Goal: Information Seeking & Learning: Learn about a topic

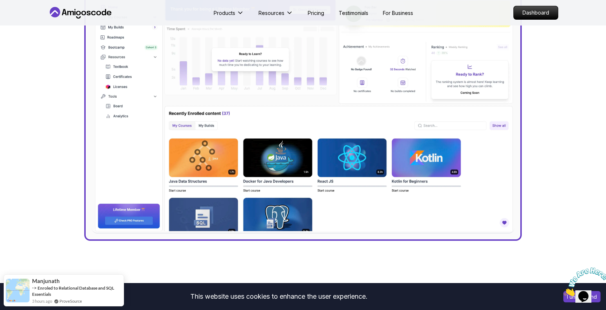
click at [564, 291] on icon "Close" at bounding box center [564, 294] width 0 height 6
click at [594, 152] on div "Chat attention grabber" at bounding box center [535, 152] width 131 height 0
click at [571, 300] on button "I understand" at bounding box center [581, 296] width 37 height 11
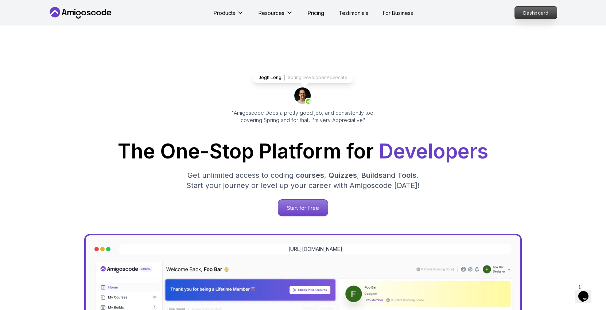
click at [540, 13] on p "Dashboard" at bounding box center [536, 13] width 42 height 12
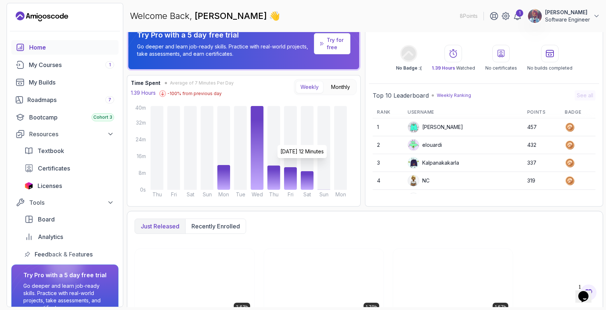
scroll to position [1, 0]
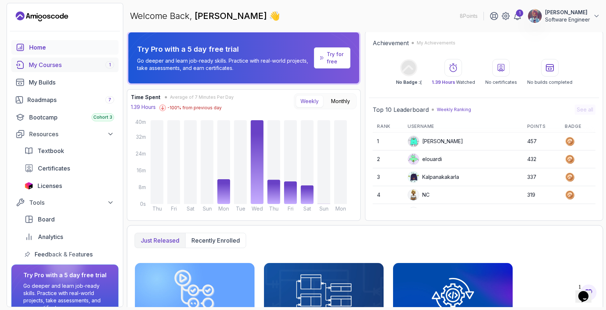
click at [65, 62] on div "My Courses 1" at bounding box center [71, 65] width 85 height 9
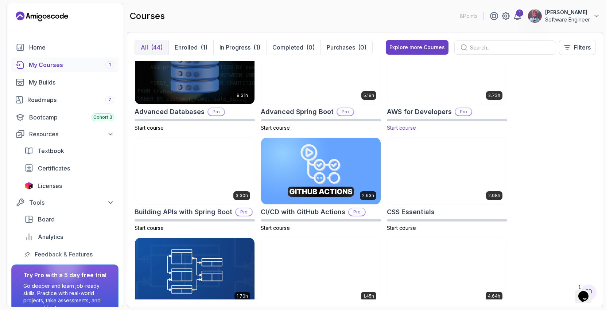
scroll to position [25, 0]
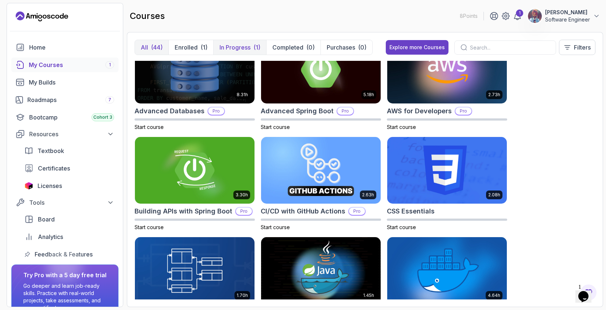
click at [238, 44] on p "In Progress" at bounding box center [234, 47] width 31 height 9
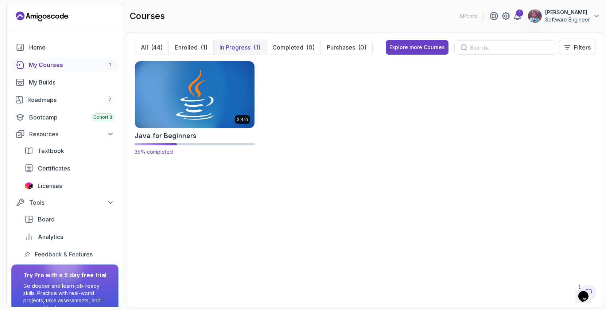
click at [191, 127] on img at bounding box center [194, 94] width 125 height 70
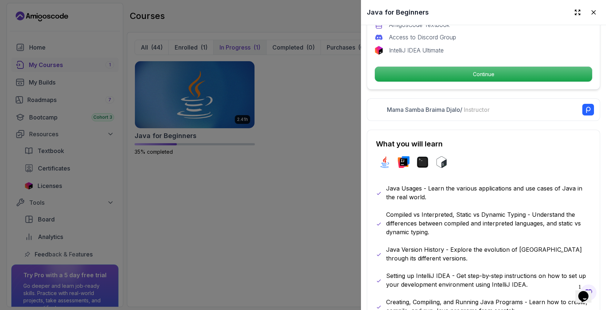
scroll to position [272, 0]
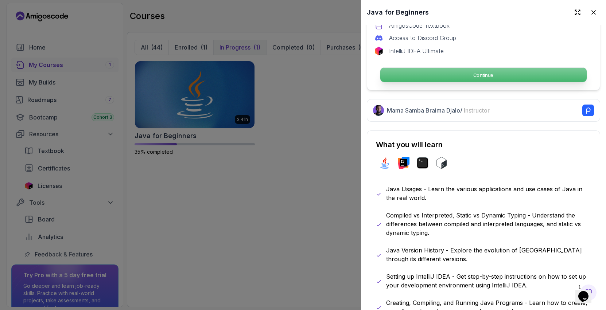
click at [473, 78] on p "Continue" at bounding box center [483, 75] width 206 height 14
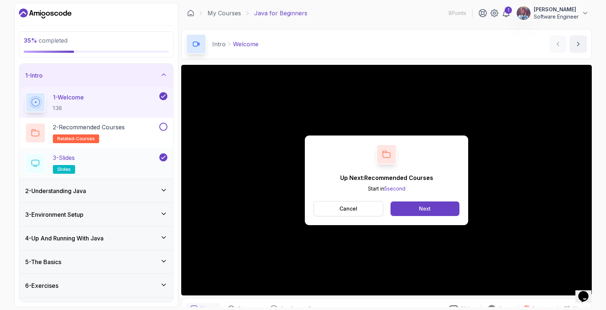
scroll to position [19, 0]
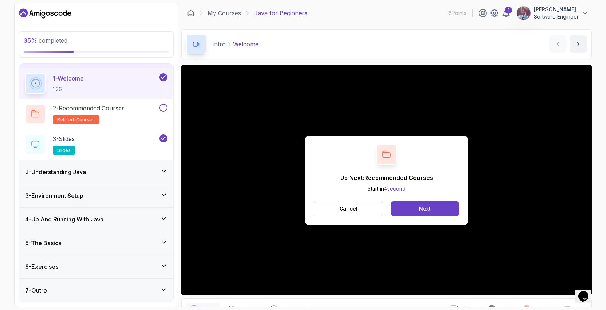
click at [104, 168] on div "2 - Understanding Java" at bounding box center [96, 172] width 142 height 9
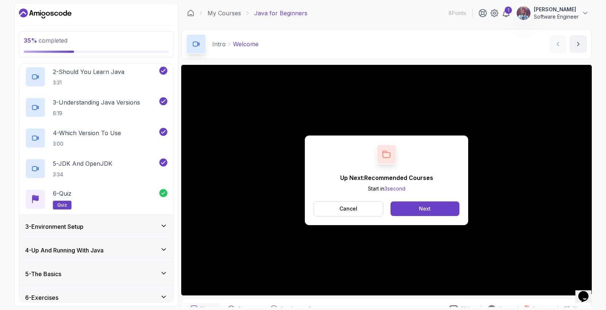
scroll to position [90, 0]
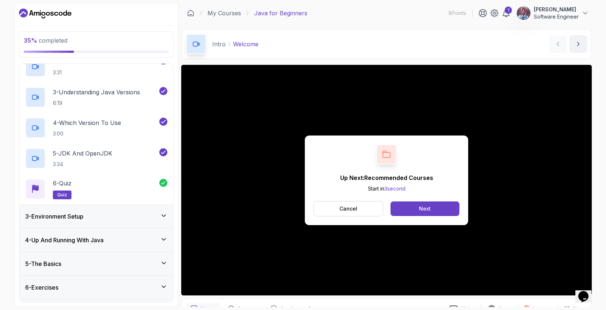
click at [112, 215] on div "3 - Environment Setup" at bounding box center [96, 216] width 142 height 9
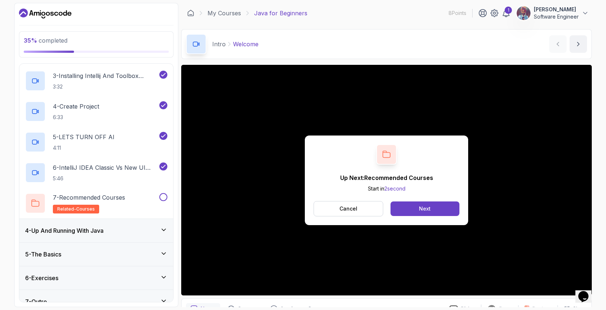
scroll to position [141, 0]
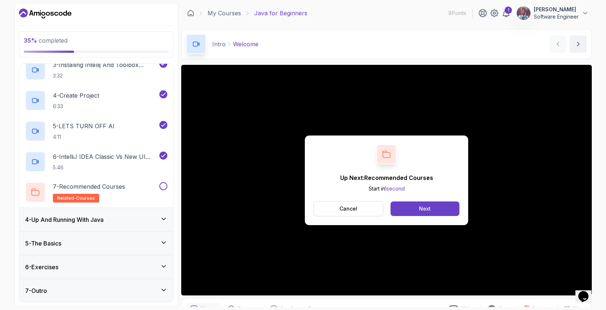
click at [128, 226] on div "4 - Up And Running With Java" at bounding box center [96, 219] width 154 height 23
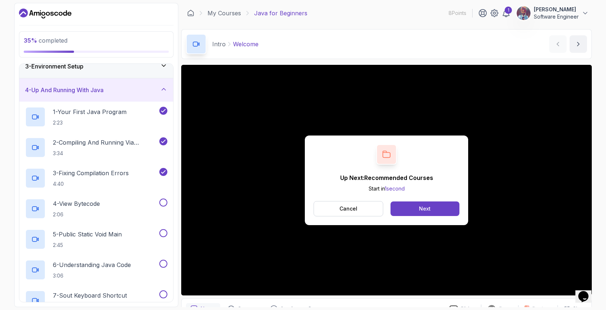
scroll to position [70, 0]
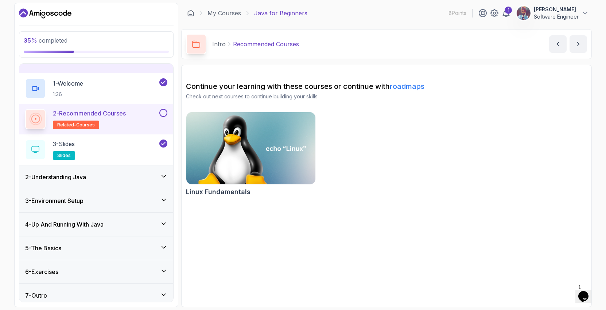
scroll to position [19, 0]
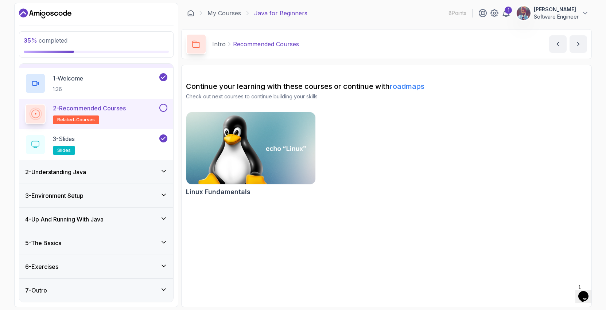
click at [163, 107] on button at bounding box center [163, 108] width 8 height 8
click at [163, 107] on icon at bounding box center [163, 107] width 7 height 7
click at [163, 108] on button at bounding box center [163, 108] width 8 height 8
click at [160, 173] on div "2 - Understanding Java" at bounding box center [96, 172] width 142 height 9
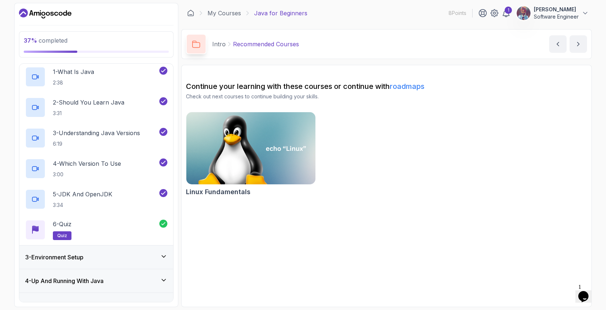
scroll to position [110, 0]
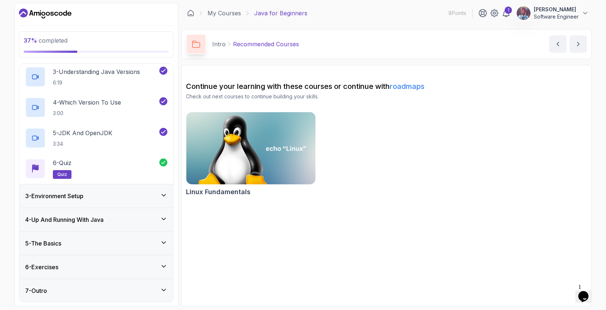
click at [165, 201] on div "3 - Environment Setup" at bounding box center [96, 195] width 154 height 23
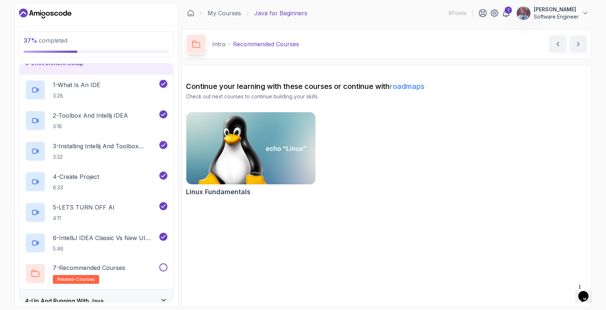
scroll to position [141, 0]
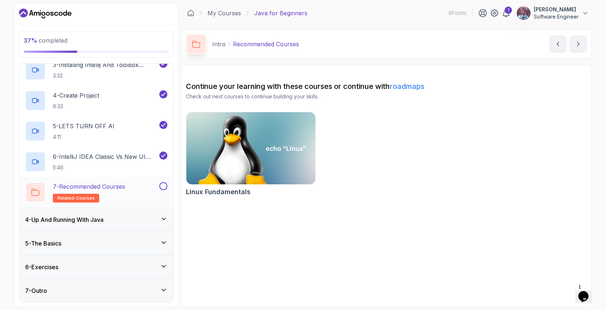
click at [163, 187] on button at bounding box center [163, 186] width 8 height 8
click at [164, 216] on icon at bounding box center [163, 218] width 7 height 7
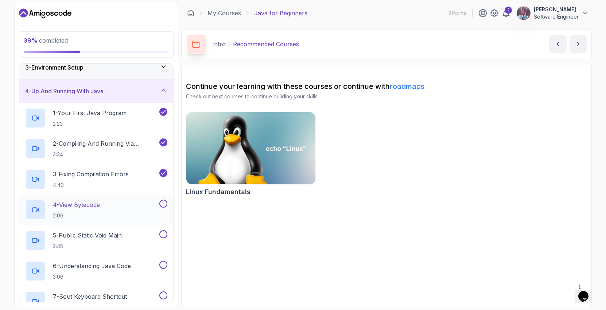
scroll to position [58, 0]
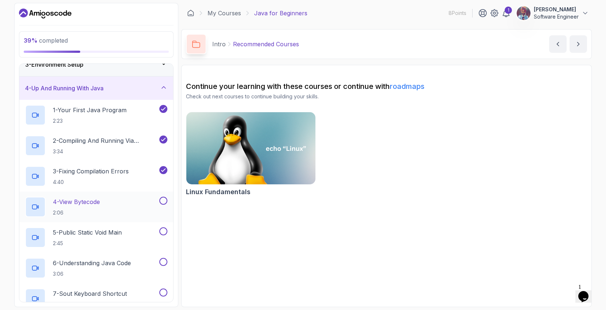
click at [89, 205] on p "4 - View Bytecode" at bounding box center [76, 202] width 47 height 9
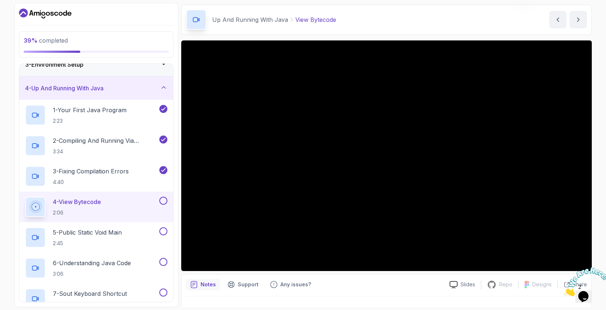
scroll to position [39, 0]
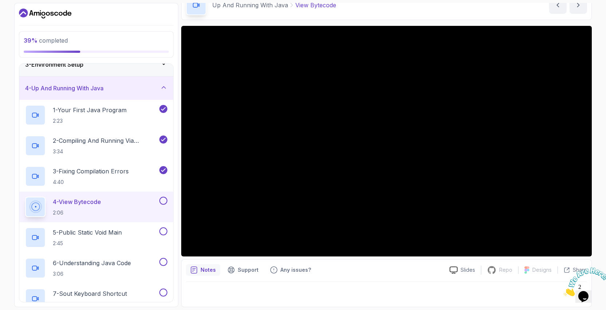
click at [602, 265] on iframe "To enrich screen reader interactions, please activate Accessibility in Grammarl…" at bounding box center [583, 282] width 45 height 35
click at [564, 291] on icon "Close" at bounding box center [564, 294] width 0 height 6
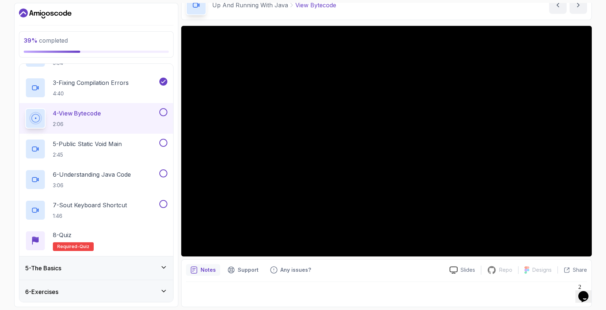
scroll to position [135, 0]
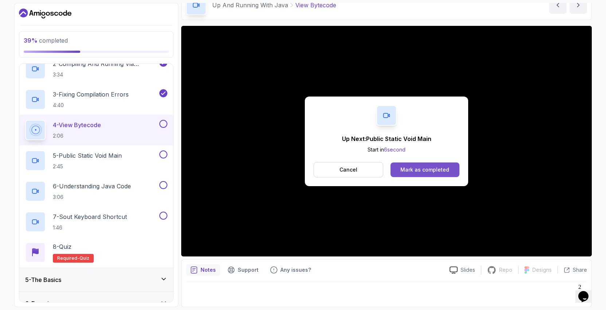
click at [441, 173] on div "Mark as completed" at bounding box center [424, 169] width 49 height 7
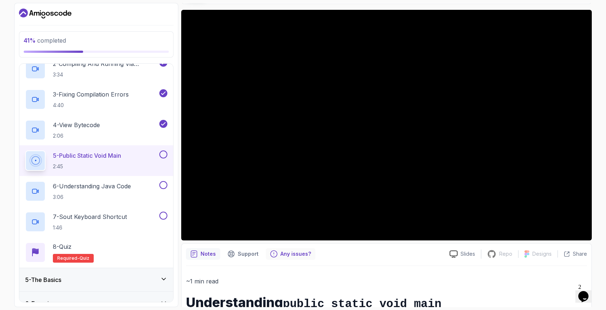
scroll to position [54, 0]
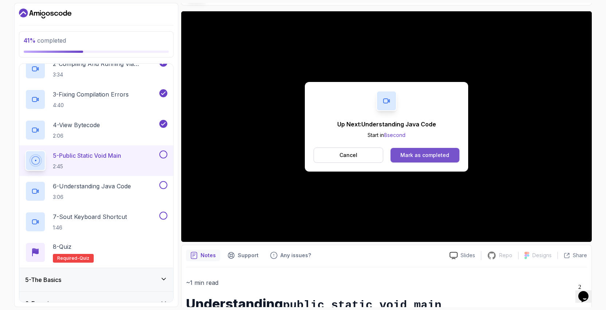
click at [423, 154] on div "Mark as completed" at bounding box center [424, 155] width 49 height 7
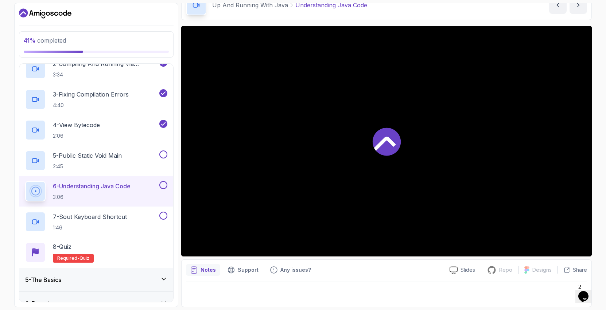
scroll to position [39, 0]
click at [122, 165] on p "2:45" at bounding box center [87, 166] width 69 height 7
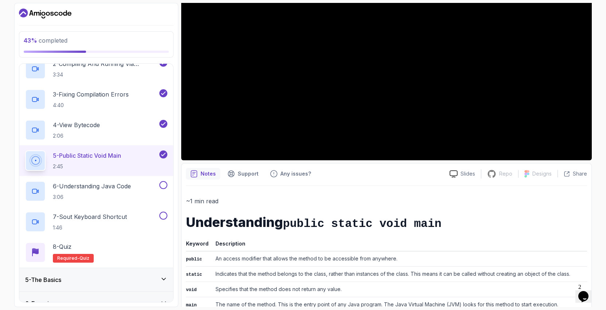
scroll to position [182, 0]
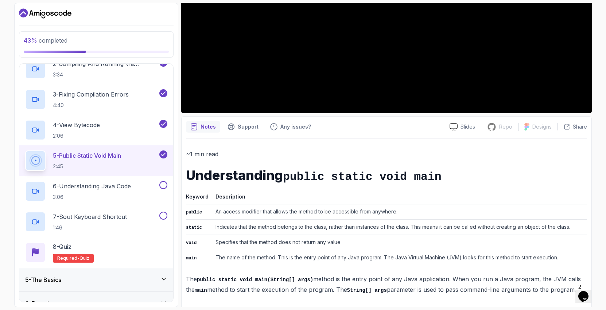
click at [192, 178] on h1 "Understanding public static void main" at bounding box center [386, 175] width 401 height 15
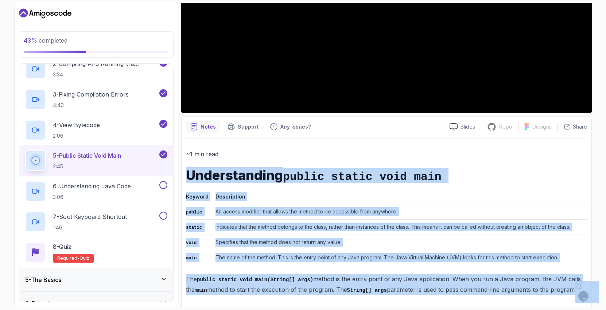
drag, startPoint x: 761, startPoint y: 456, endPoint x: 577, endPoint y: 289, distance: 248.2
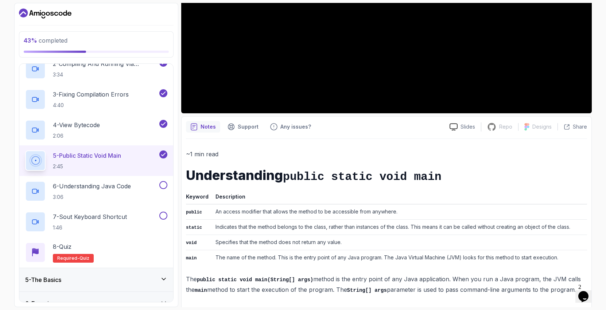
click at [499, 253] on td "The name of the method. This is the entry point of any Java program. The Java V…" at bounding box center [399, 257] width 374 height 15
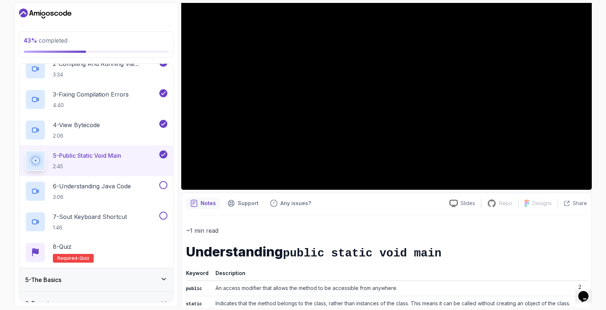
scroll to position [112, 0]
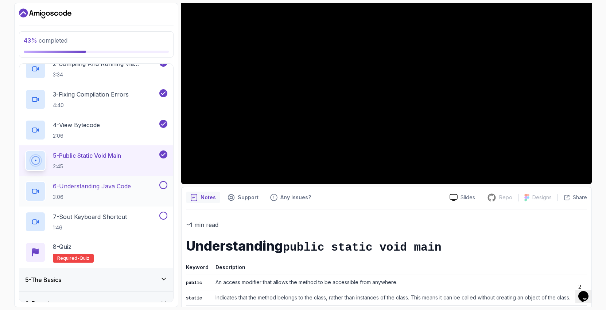
click at [105, 188] on p "6 - Understanding Java Code" at bounding box center [92, 186] width 78 height 9
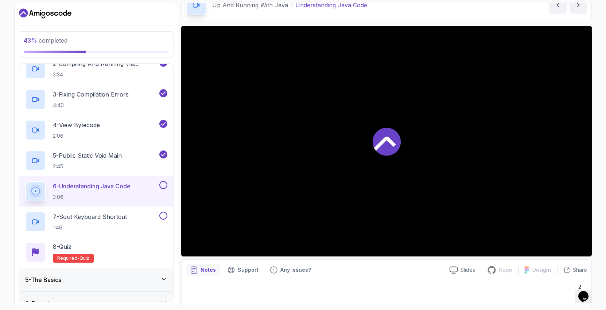
scroll to position [39, 0]
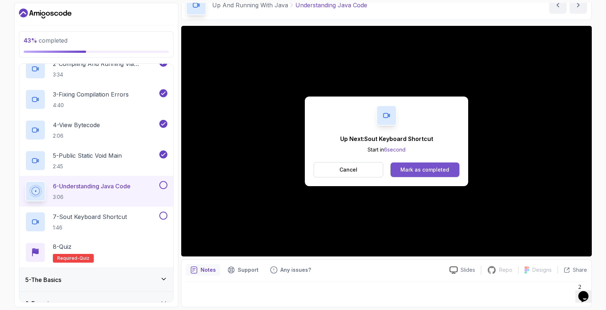
click at [422, 170] on div "Mark as completed" at bounding box center [424, 169] width 49 height 7
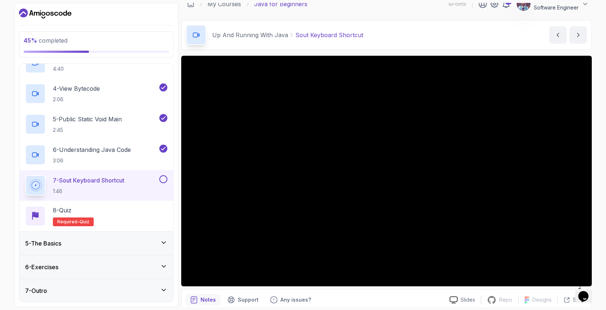
scroll to position [7, 0]
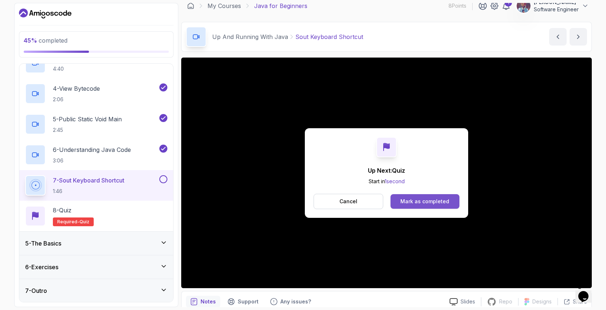
click at [441, 204] on div "Mark as completed" at bounding box center [424, 201] width 49 height 7
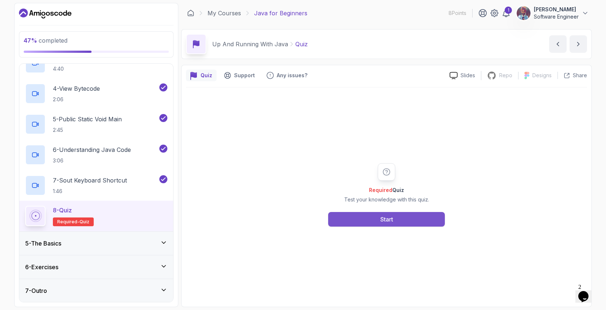
click at [397, 218] on button "Start" at bounding box center [386, 219] width 117 height 15
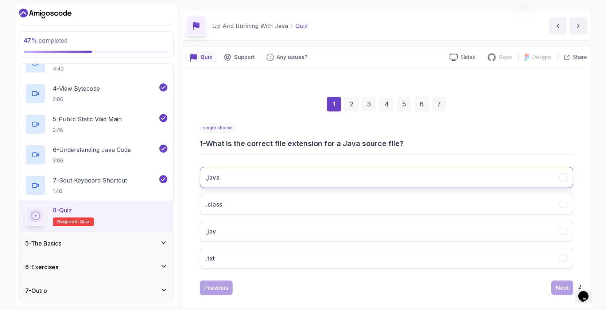
scroll to position [19, 0]
click at [353, 179] on button ".java" at bounding box center [386, 177] width 373 height 21
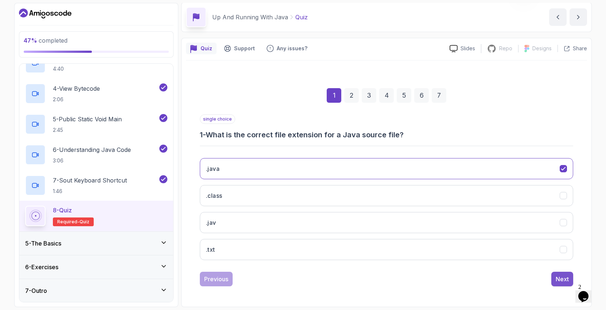
click at [557, 279] on div "Next" at bounding box center [561, 279] width 13 height 9
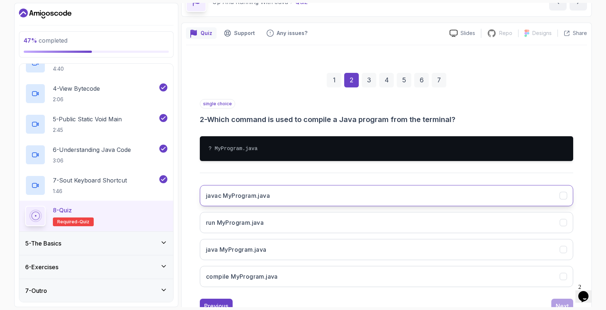
scroll to position [50, 0]
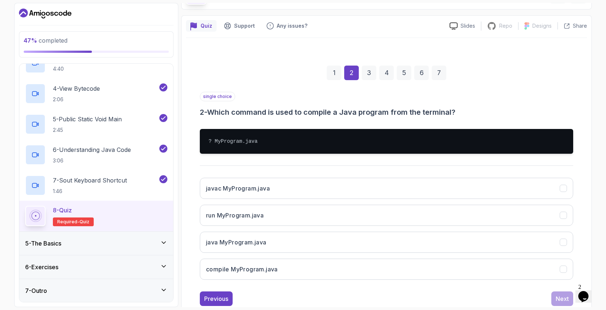
click at [224, 100] on p "single choice" at bounding box center [217, 96] width 35 height 9
click at [290, 194] on button "javac MyProgram.java" at bounding box center [386, 188] width 373 height 21
click at [561, 305] on button "Next" at bounding box center [562, 299] width 22 height 15
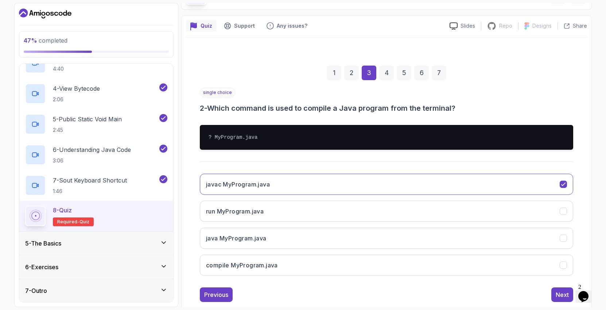
scroll to position [27, 0]
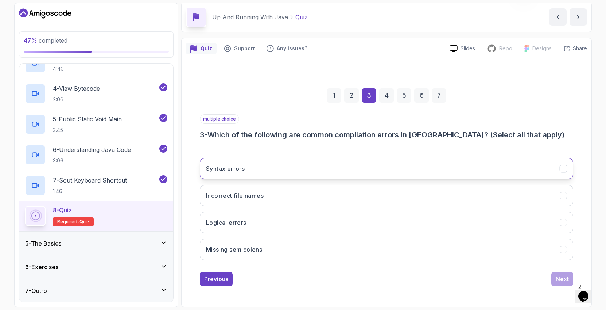
click at [487, 170] on button "Syntax errors" at bounding box center [386, 168] width 373 height 21
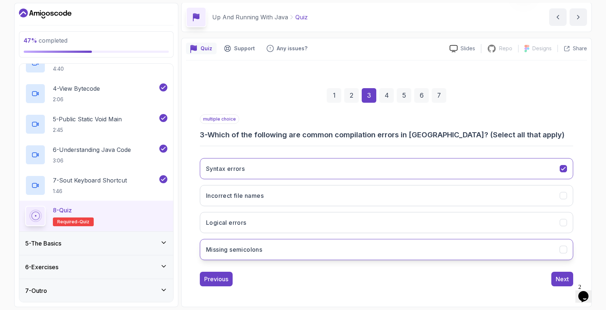
click at [482, 244] on button "Missing semicolons" at bounding box center [386, 249] width 373 height 21
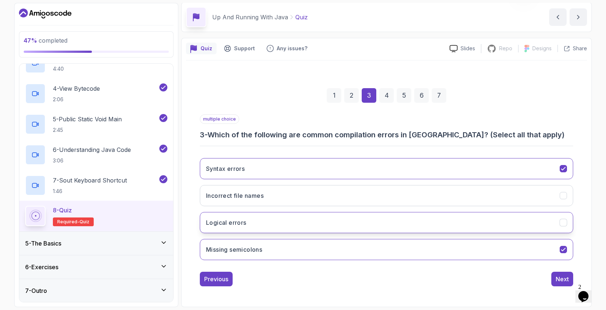
click at [487, 217] on button "Logical errors" at bounding box center [386, 222] width 373 height 21
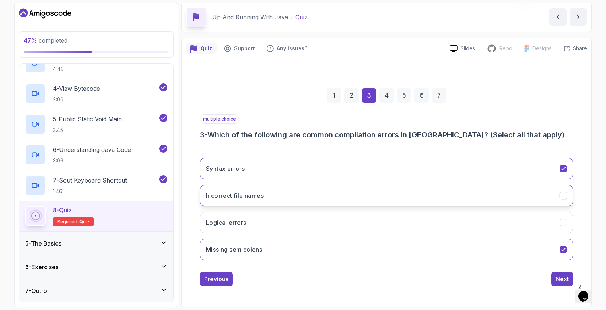
click at [562, 196] on icon "Incorrect file names" at bounding box center [563, 195] width 4 height 3
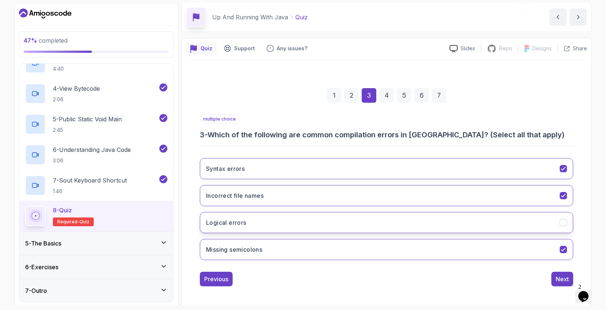
click at [563, 231] on button "Logical errors" at bounding box center [386, 222] width 373 height 21
click at [560, 278] on div "Next" at bounding box center [561, 279] width 13 height 9
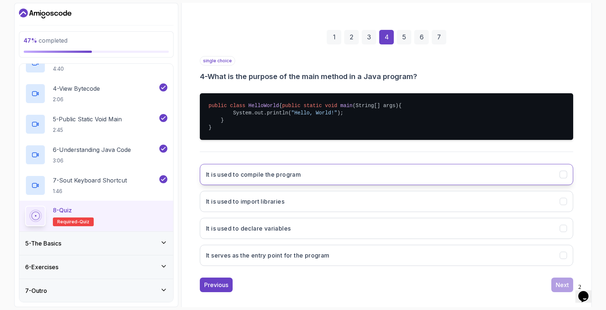
scroll to position [98, 0]
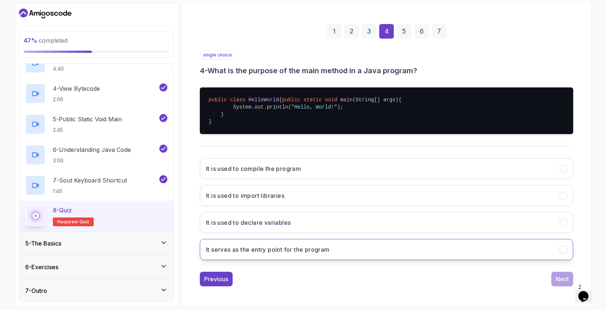
click at [292, 253] on h3 "It serves as the entry point for the program" at bounding box center [268, 249] width 124 height 9
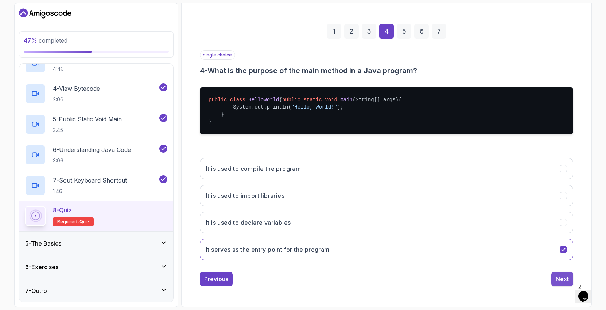
click at [557, 280] on div "Next" at bounding box center [561, 279] width 13 height 9
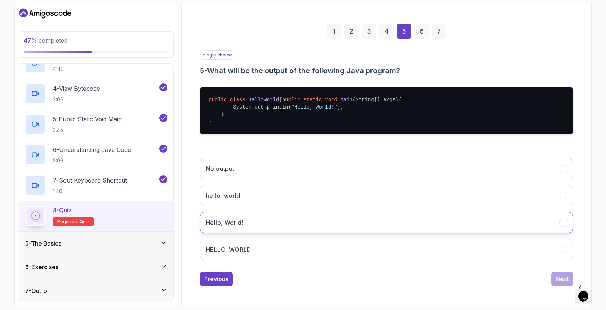
click at [271, 227] on button "Hello, World!" at bounding box center [386, 222] width 373 height 21
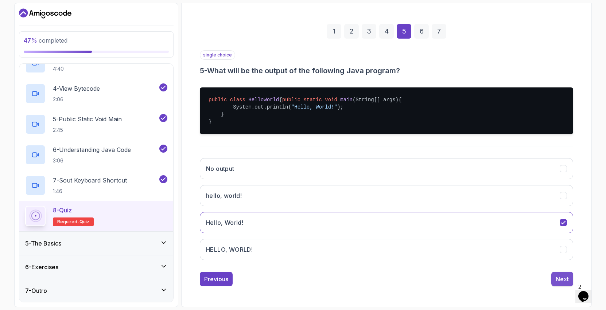
click at [564, 278] on div "Next" at bounding box center [561, 279] width 13 height 9
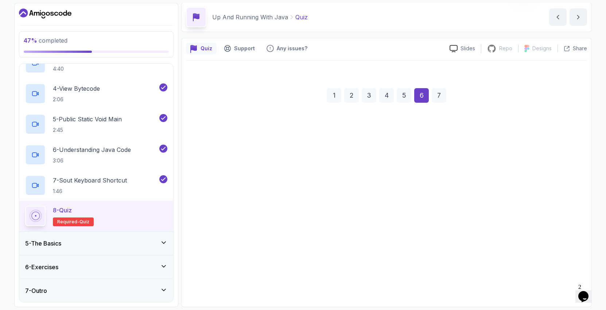
scroll to position [27, 0]
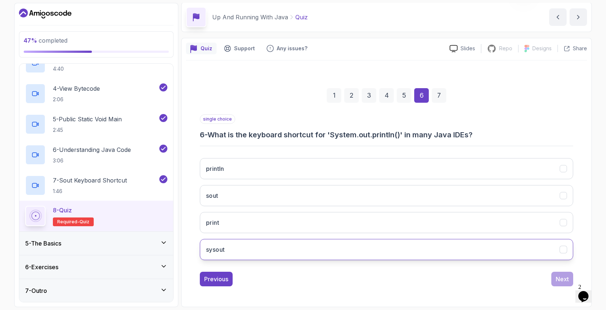
click at [257, 248] on button "sysout" at bounding box center [386, 249] width 373 height 21
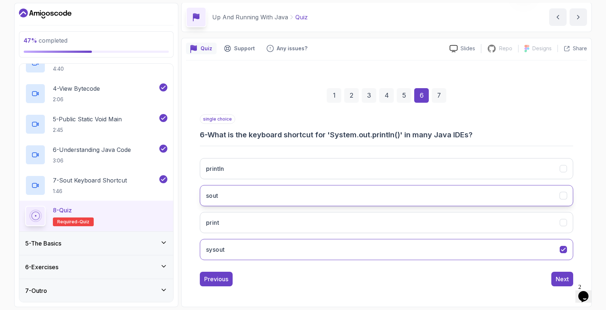
click at [375, 194] on button "sout" at bounding box center [386, 195] width 373 height 21
click at [562, 279] on div "Next" at bounding box center [561, 279] width 13 height 9
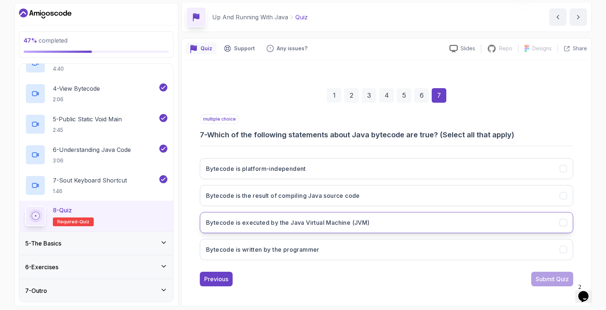
click at [348, 229] on button "Bytecode is executed by the Java Virtual Machine (JVM)" at bounding box center [386, 222] width 373 height 21
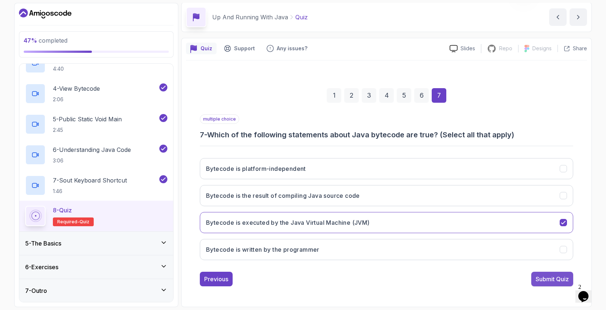
click at [537, 282] on div "Submit Quiz" at bounding box center [551, 279] width 33 height 9
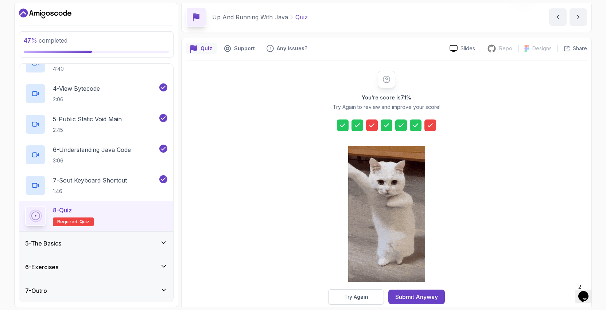
click at [359, 298] on div "Try Again" at bounding box center [356, 296] width 24 height 7
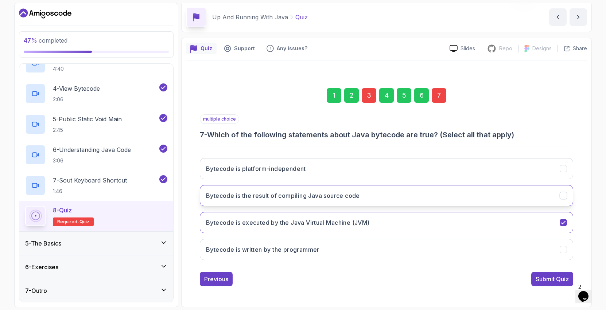
click at [438, 202] on button "Bytecode is the result of compiling Java source code" at bounding box center [386, 195] width 373 height 21
click at [559, 223] on button "Bytecode is executed by the Java Virtual Machine (JVM)" at bounding box center [386, 222] width 373 height 21
click at [560, 221] on icon "Bytecode is executed by the Java Virtual Machine (JVM)" at bounding box center [563, 222] width 7 height 7
click at [561, 279] on div "Submit Quiz" at bounding box center [551, 279] width 33 height 9
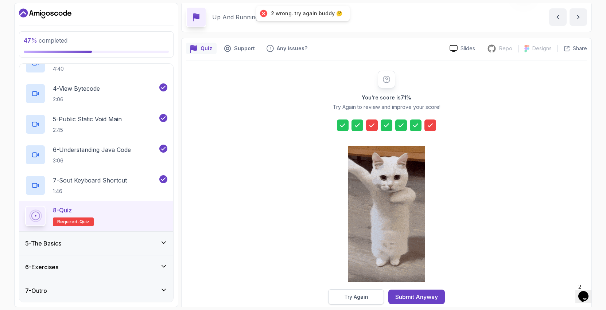
click at [368, 298] on button "Try Again" at bounding box center [356, 296] width 56 height 15
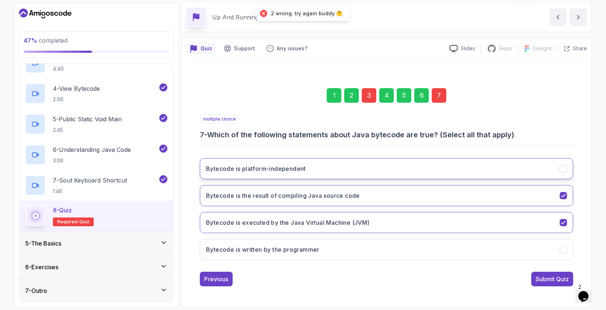
click at [565, 169] on icon "Bytecode is platform-independent" at bounding box center [563, 168] width 7 height 7
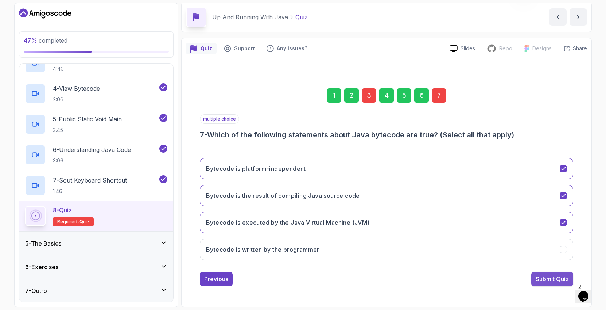
click at [550, 283] on div "Submit Quiz" at bounding box center [551, 279] width 33 height 9
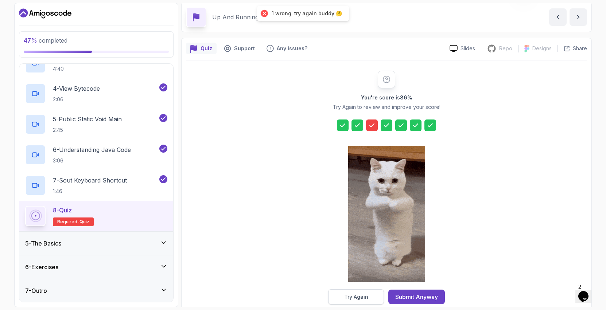
click at [351, 300] on div "Try Again" at bounding box center [356, 296] width 24 height 7
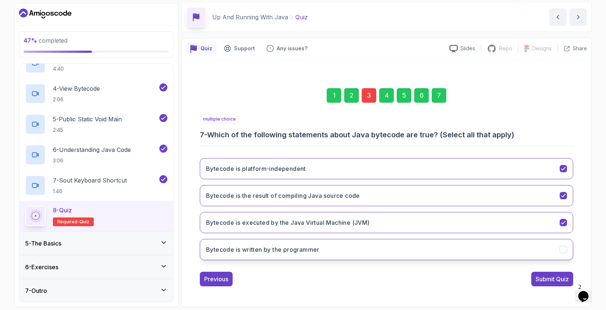
click at [563, 246] on icon "Bytecode is written by the programmer" at bounding box center [563, 249] width 7 height 7
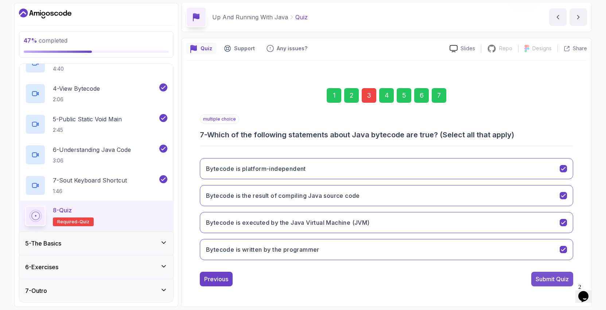
click at [556, 280] on div "Submit Quiz" at bounding box center [551, 279] width 33 height 9
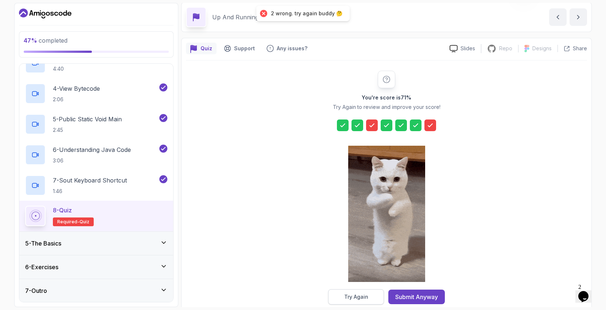
click at [369, 299] on button "Try Again" at bounding box center [356, 296] width 56 height 15
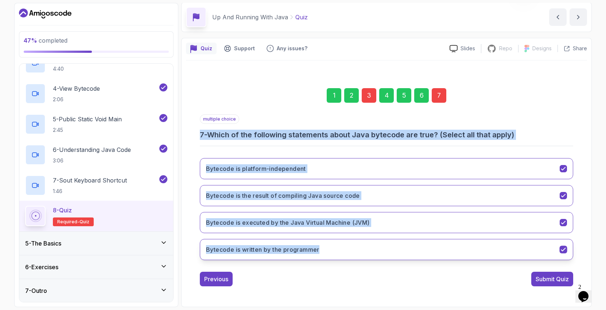
drag, startPoint x: 198, startPoint y: 132, endPoint x: 324, endPoint y: 253, distance: 174.8
click at [324, 253] on div "1 2 3 4 5 6 7 multiple choice 7 - Which of the following statements about Java …" at bounding box center [386, 182] width 401 height 222
copy div "7 - Which of the following statements about Java bytecode are true? (Select all…"
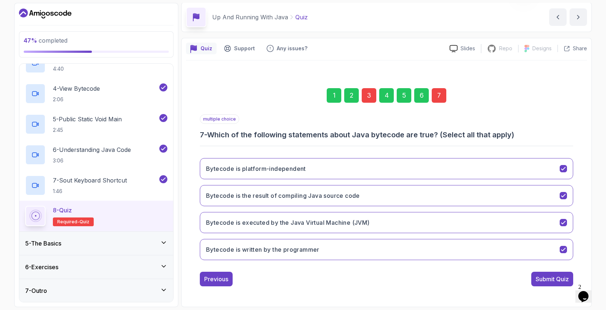
click at [340, 273] on div "Previous Submit Quiz" at bounding box center [386, 279] width 373 height 15
click at [352, 251] on button "Bytecode is written by the programmer" at bounding box center [386, 249] width 373 height 21
click at [549, 280] on div "Submit Quiz" at bounding box center [551, 279] width 33 height 9
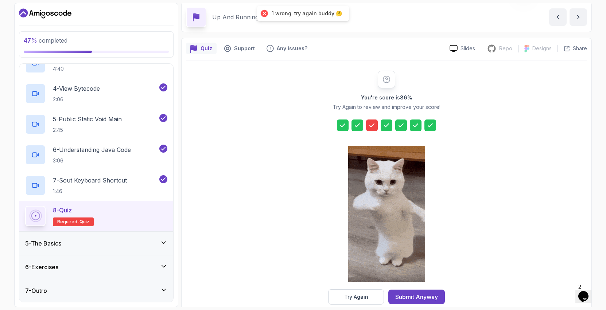
click at [351, 305] on div "You're score is 86 % Try Again to review and improve your score! Try Again Subm…" at bounding box center [386, 188] width 401 height 254
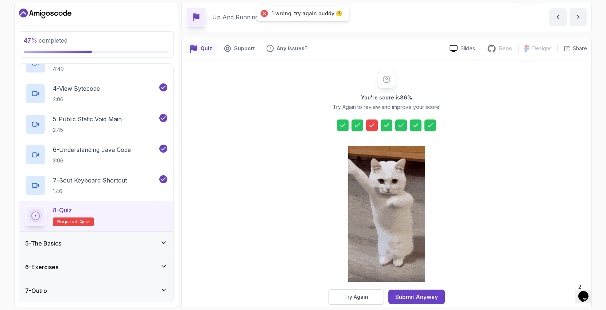
click at [351, 298] on div "Try Again" at bounding box center [356, 296] width 24 height 7
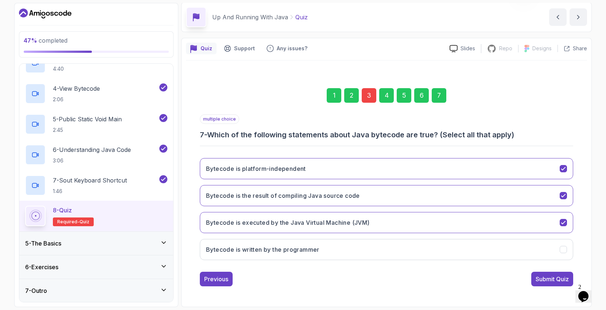
click at [364, 95] on div "3" at bounding box center [369, 95] width 15 height 15
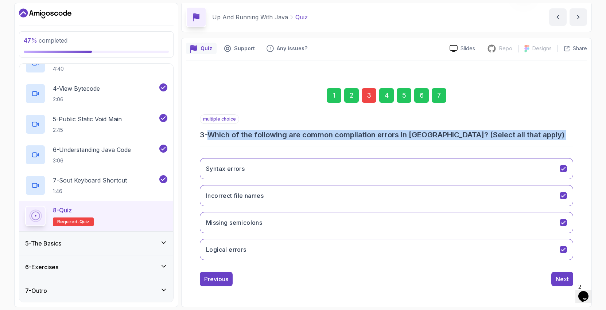
drag, startPoint x: 214, startPoint y: 134, endPoint x: 233, endPoint y: 153, distance: 27.3
click at [233, 153] on div "multiple choice 3 - Which of the following are common compilation errors in [GE…" at bounding box center [386, 190] width 373 height 152
click at [262, 134] on h3 "3 - Which of the following are common compilation errors in [GEOGRAPHIC_DATA]? …" at bounding box center [386, 135] width 373 height 10
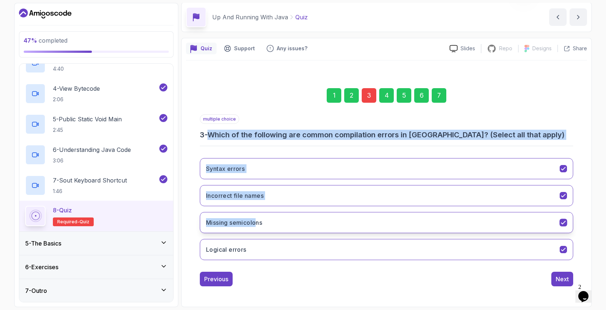
drag, startPoint x: 213, startPoint y: 135, endPoint x: 255, endPoint y: 221, distance: 95.4
click at [255, 221] on div "multiple choice 3 - Which of the following are common compilation errors in [GE…" at bounding box center [386, 190] width 373 height 152
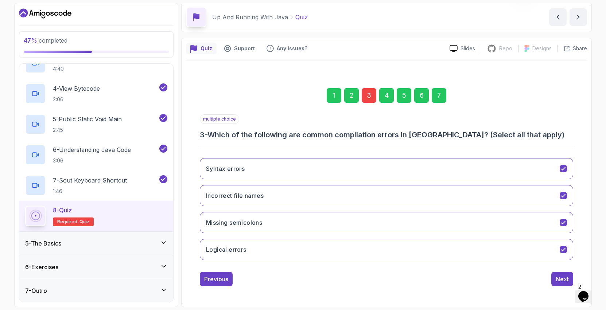
click at [373, 124] on div "multiple choice 3 - Which of the following are common compilation errors in [GE…" at bounding box center [386, 127] width 373 height 26
click at [301, 252] on button "Logical errors" at bounding box center [386, 249] width 373 height 21
click at [560, 223] on icon "Missing semicolons" at bounding box center [563, 222] width 7 height 7
click at [561, 222] on icon "Missing semicolons" at bounding box center [563, 222] width 7 height 7
click at [568, 194] on button "Incorrect file names" at bounding box center [386, 195] width 373 height 21
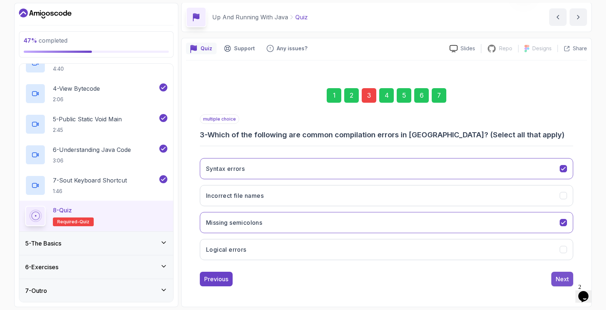
click at [563, 281] on div "Next" at bounding box center [561, 279] width 13 height 9
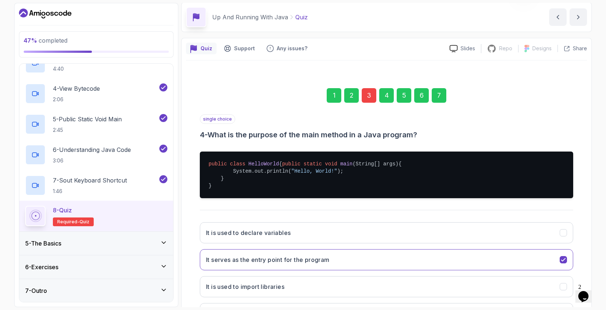
scroll to position [98, 0]
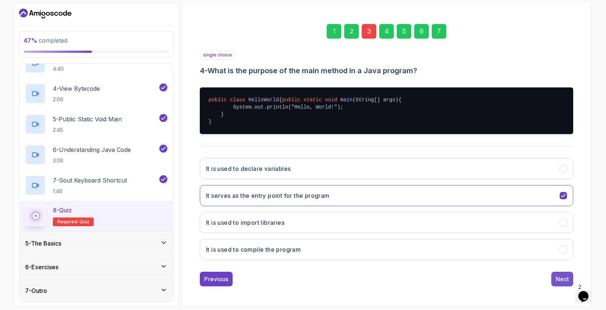
click at [568, 280] on div "Next" at bounding box center [561, 279] width 13 height 9
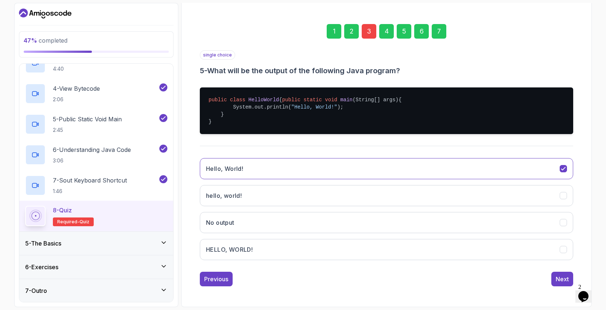
click at [566, 286] on div "1 2 3 4 5 6 7 single choice 5 - What will be the output of the following Java p…" at bounding box center [386, 150] width 401 height 286
click at [562, 279] on div "Next" at bounding box center [561, 279] width 13 height 9
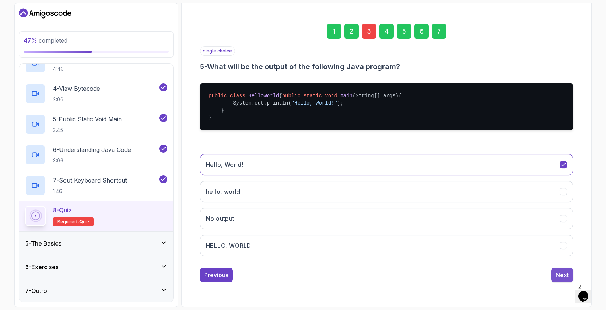
scroll to position [27, 0]
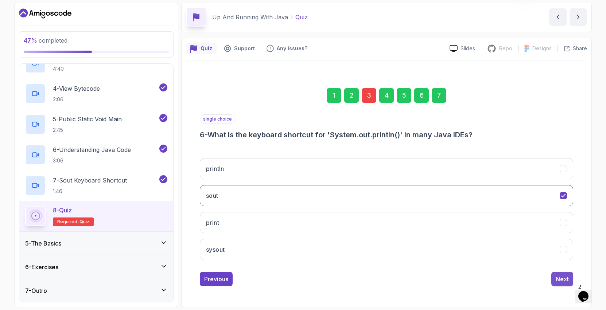
click at [561, 280] on div "Next" at bounding box center [561, 279] width 13 height 9
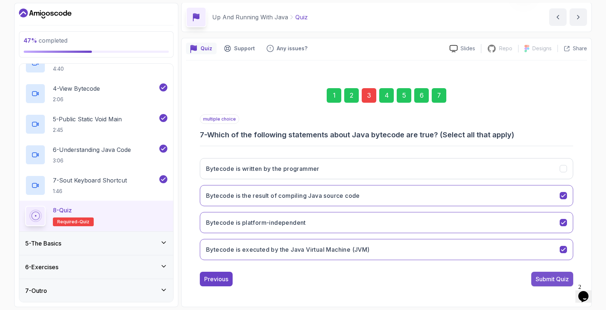
click at [557, 278] on div "Submit Quiz" at bounding box center [551, 279] width 33 height 9
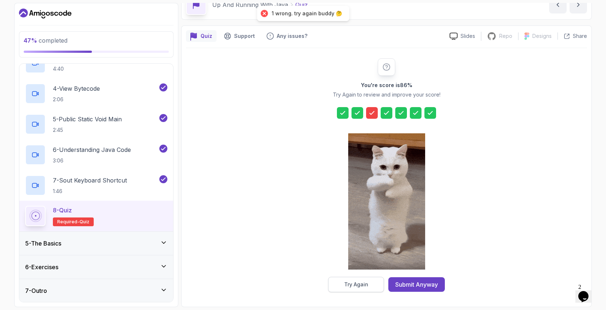
click at [367, 286] on div "Try Again" at bounding box center [356, 284] width 24 height 7
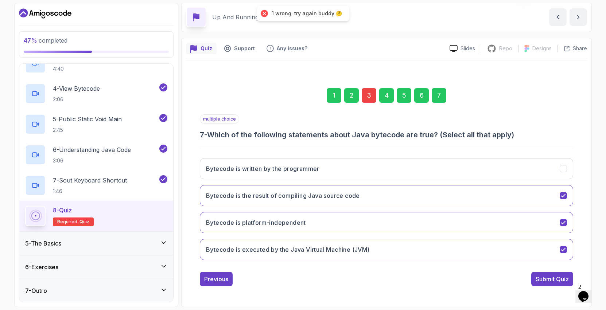
click at [368, 97] on div "3" at bounding box center [369, 95] width 15 height 15
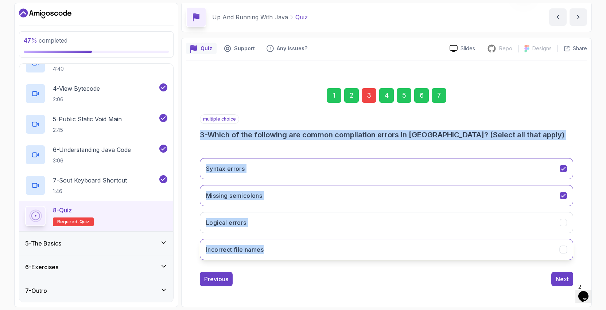
drag, startPoint x: 200, startPoint y: 135, endPoint x: 270, endPoint y: 251, distance: 135.7
click at [270, 251] on div "multiple choice 3 - Which of the following are common compilation errors in [GE…" at bounding box center [386, 190] width 373 height 152
copy div "3 - Which of the following are common compilation errors in [GEOGRAPHIC_DATA]? …"
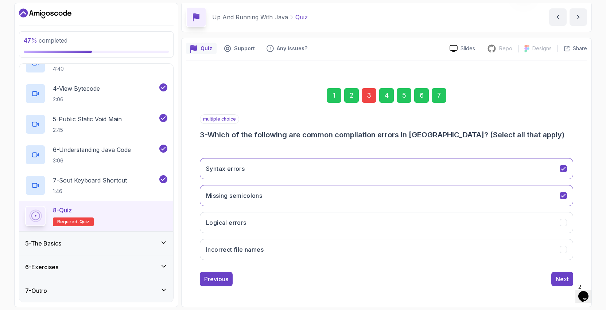
click at [582, 190] on div "1 2 3 4 5 6 7 multiple choice 3 - Which of the following are common compilation…" at bounding box center [386, 182] width 401 height 222
click at [563, 250] on icon "Incorrect file names" at bounding box center [563, 249] width 7 height 7
click at [563, 280] on div "Next" at bounding box center [561, 279] width 13 height 9
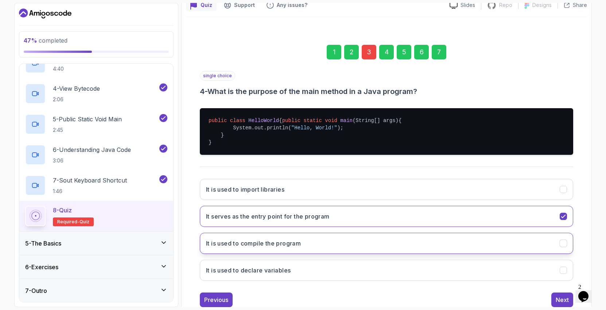
scroll to position [98, 0]
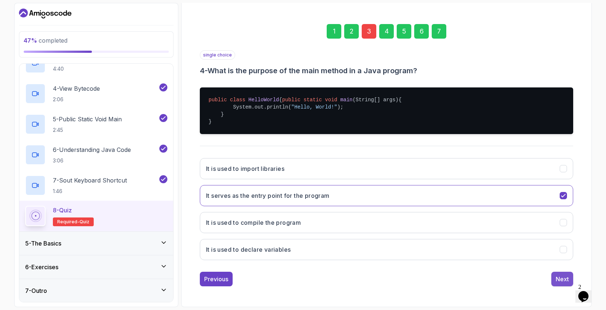
click at [561, 284] on button "Next" at bounding box center [562, 279] width 22 height 15
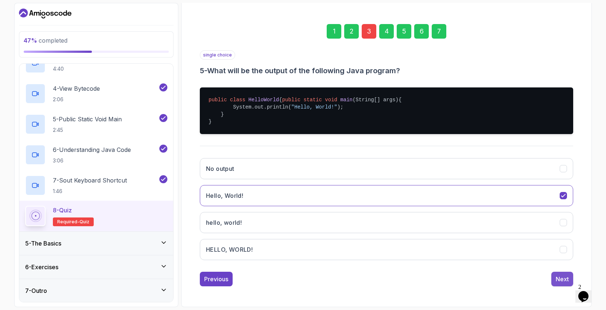
click at [561, 280] on div "Next" at bounding box center [561, 279] width 13 height 9
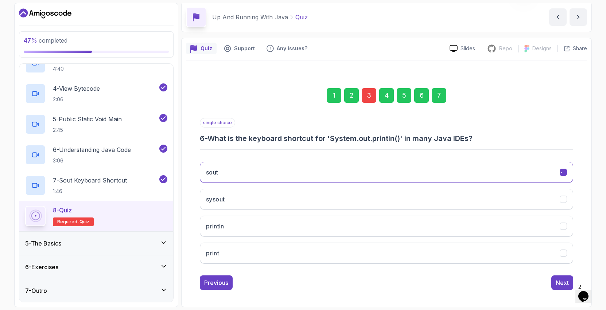
scroll to position [27, 0]
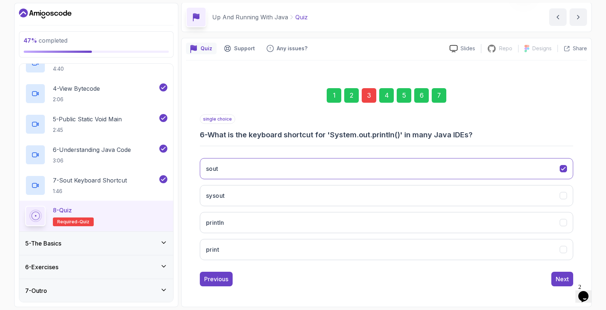
click at [561, 280] on div "Next" at bounding box center [561, 279] width 13 height 9
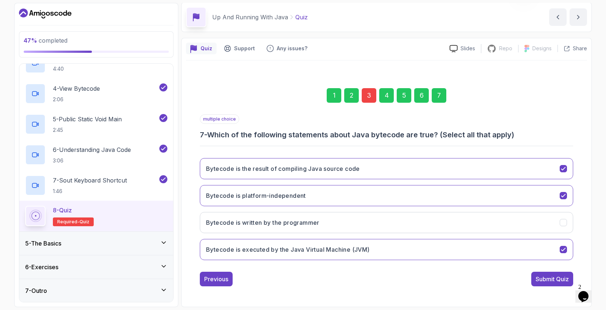
click at [561, 280] on div "Submit Quiz" at bounding box center [551, 279] width 33 height 9
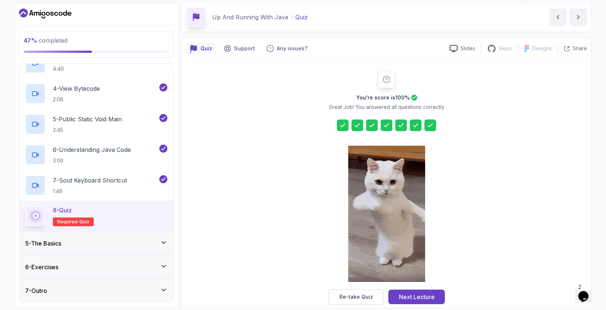
scroll to position [39, 0]
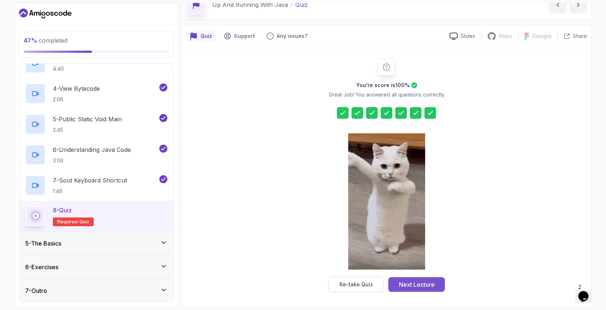
click at [429, 286] on div "Next Lecture" at bounding box center [417, 284] width 36 height 9
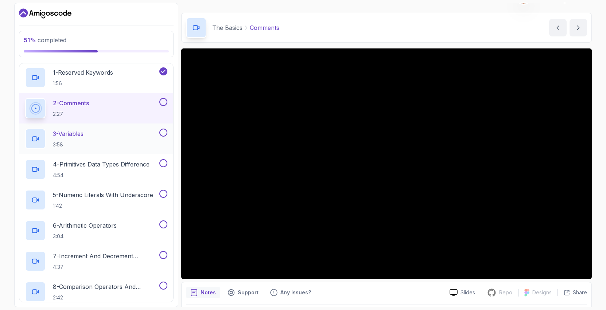
scroll to position [124, 0]
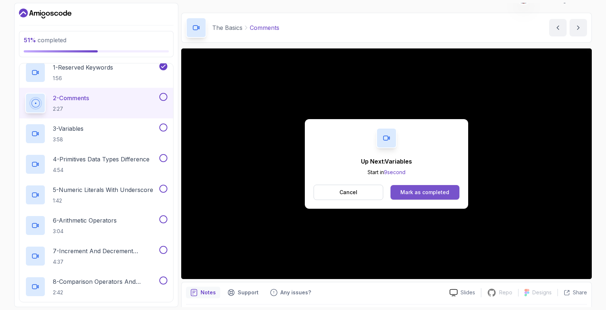
click at [417, 194] on div "Mark as completed" at bounding box center [424, 192] width 49 height 7
